Goal: Learn about a topic

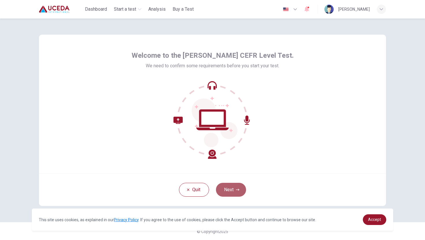
click at [233, 188] on button "Next" at bounding box center [231, 190] width 30 height 14
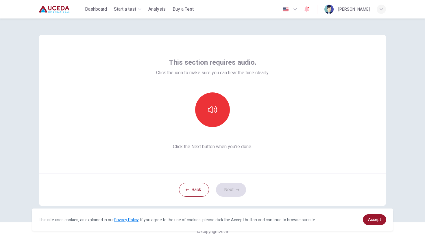
scroll to position [1, 0]
click at [233, 189] on div "Back Next" at bounding box center [212, 189] width 347 height 33
click at [217, 113] on icon "button" at bounding box center [212, 109] width 9 height 9
click at [235, 193] on button "Next" at bounding box center [231, 190] width 30 height 14
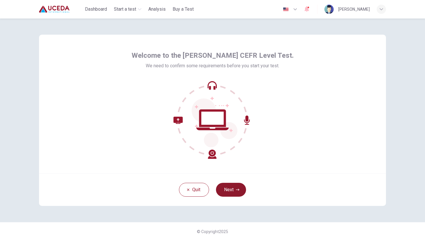
click at [238, 191] on icon "button" at bounding box center [237, 189] width 3 height 3
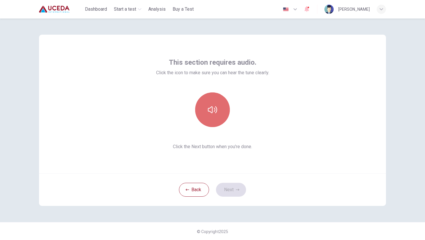
click at [216, 113] on icon "button" at bounding box center [212, 109] width 9 height 9
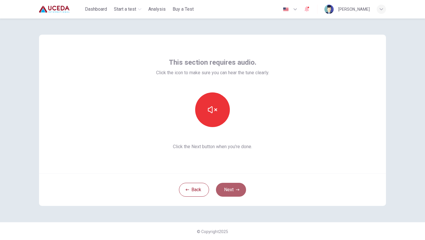
click at [237, 186] on button "Next" at bounding box center [231, 190] width 30 height 14
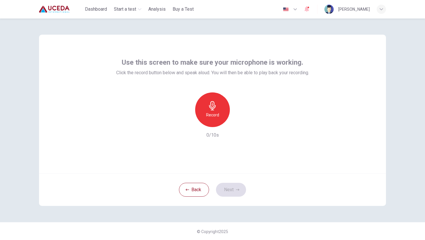
scroll to position [1, 0]
click at [214, 119] on div "Record" at bounding box center [212, 109] width 35 height 35
click at [239, 119] on icon "button" at bounding box center [239, 122] width 6 height 6
click at [247, 136] on div "Record 10/10s" at bounding box center [212, 115] width 193 height 46
click at [187, 121] on icon "button" at bounding box center [185, 121] width 5 height 5
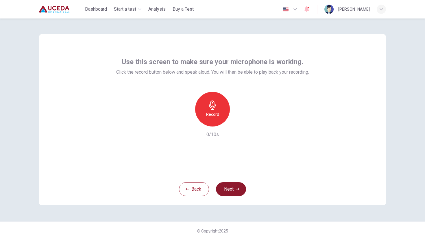
click at [233, 190] on button "Next" at bounding box center [231, 190] width 30 height 14
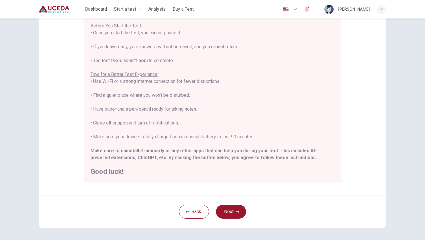
scroll to position [81, 0]
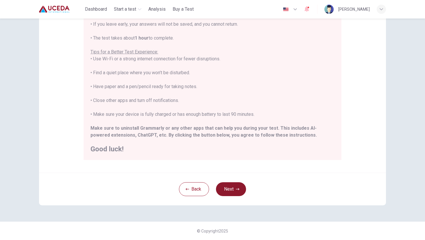
click at [239, 186] on button "Next" at bounding box center [231, 190] width 30 height 14
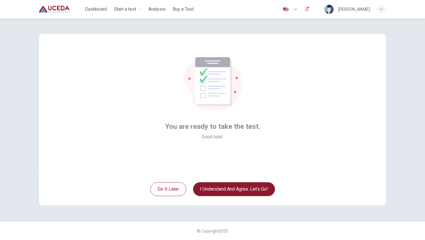
scroll to position [1, 0]
click at [229, 190] on button "I understand and agree. Let’s go!" at bounding box center [234, 190] width 82 height 14
